Goal: Information Seeking & Learning: Learn about a topic

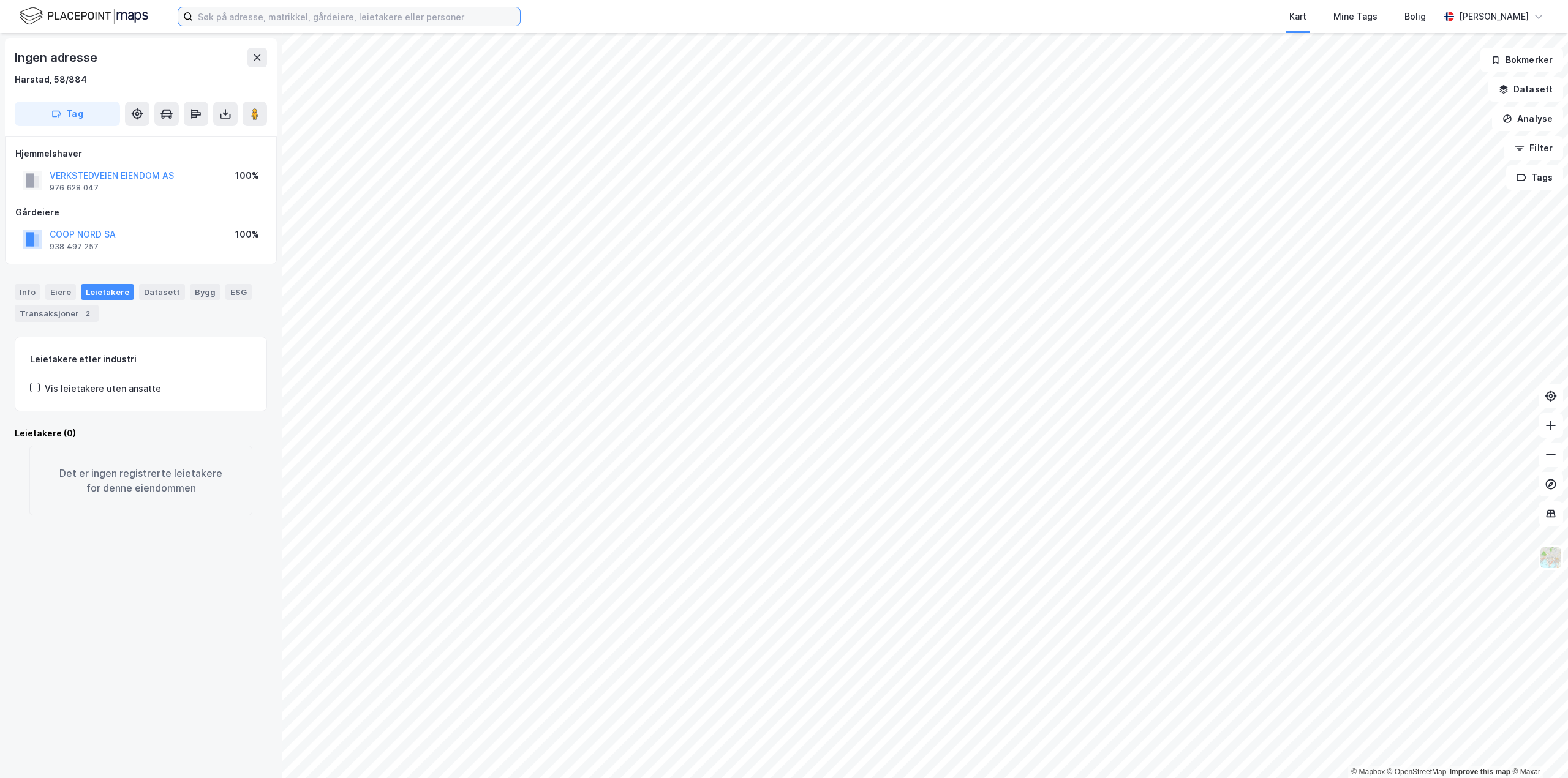
click at [256, 16] on input at bounding box center [356, 16] width 327 height 18
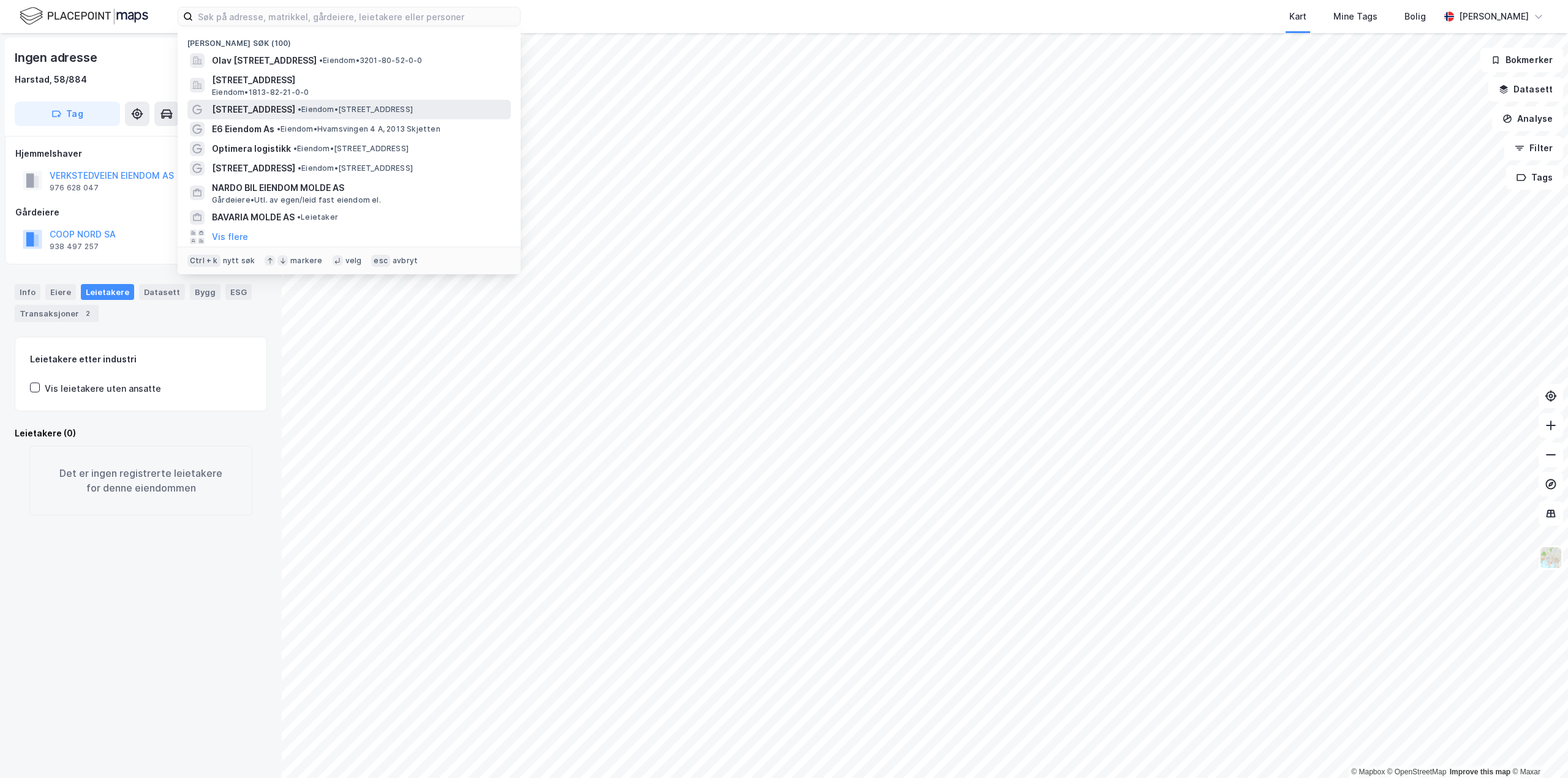
click at [258, 111] on span "[STREET_ADDRESS]" at bounding box center [253, 110] width 83 height 15
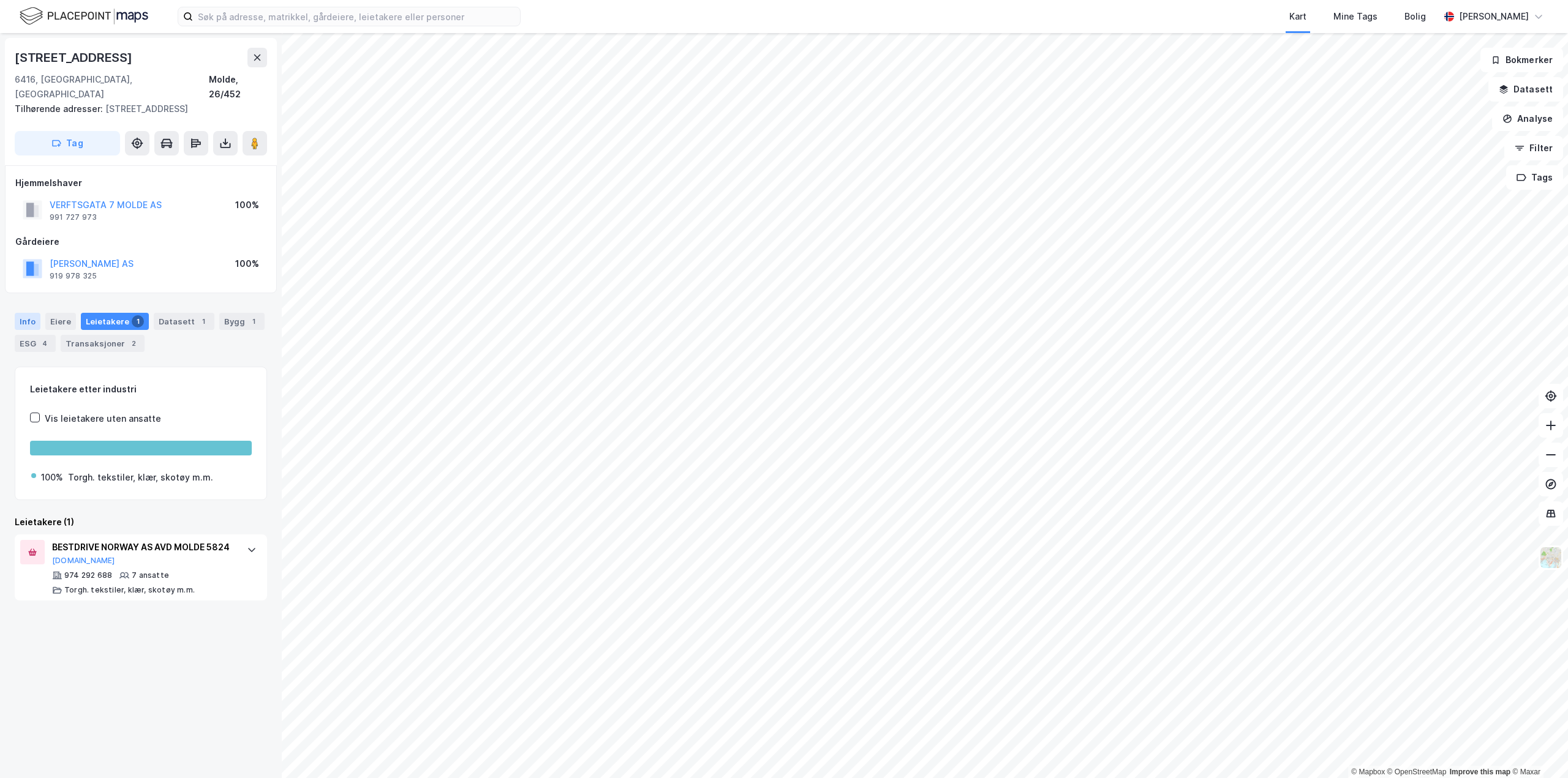
click at [28, 313] on div "Info" at bounding box center [27, 321] width 25 height 17
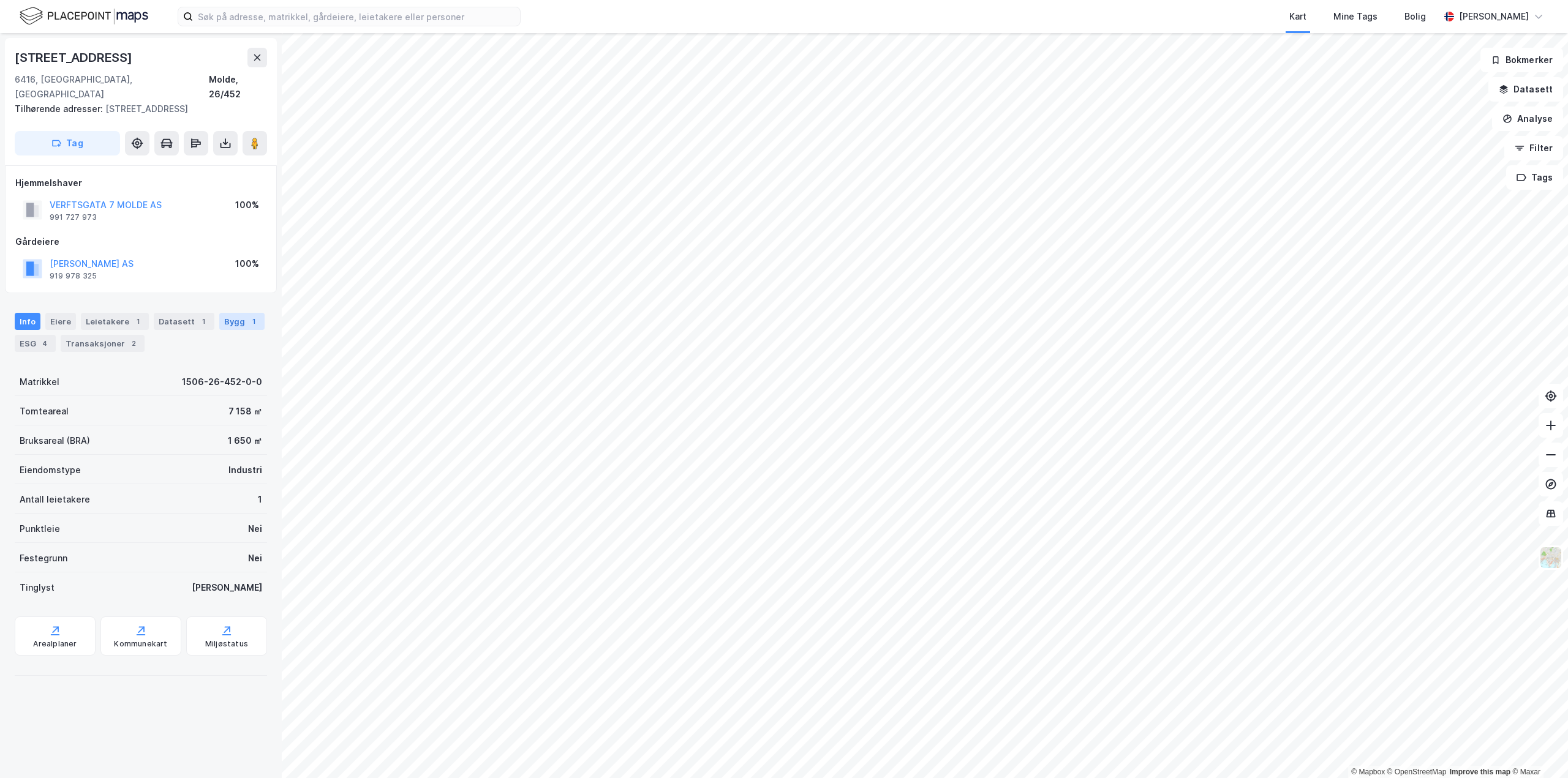
click at [223, 313] on div "Bygg 1" at bounding box center [242, 321] width 45 height 17
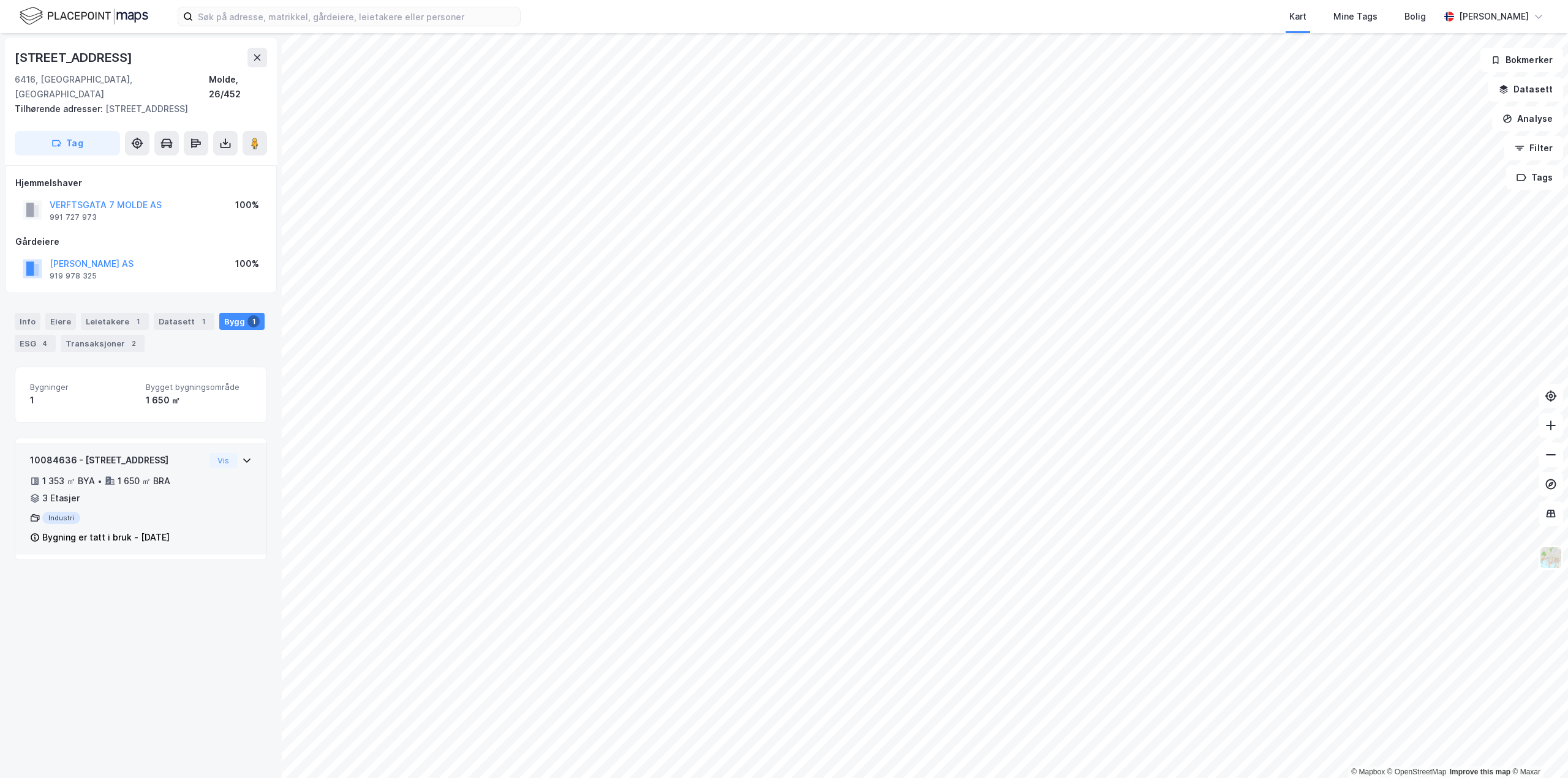
click at [242, 456] on icon at bounding box center [247, 461] width 9 height 9
